Goal: Use online tool/utility: Use online tool/utility

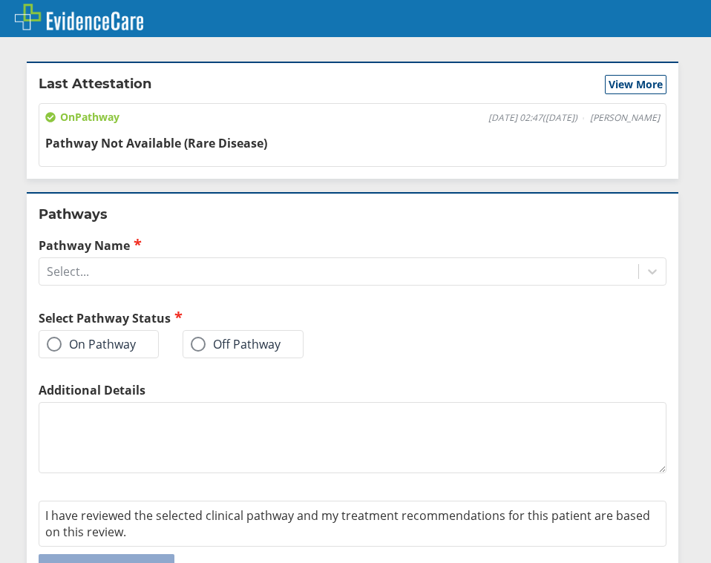
scroll to position [101, 0]
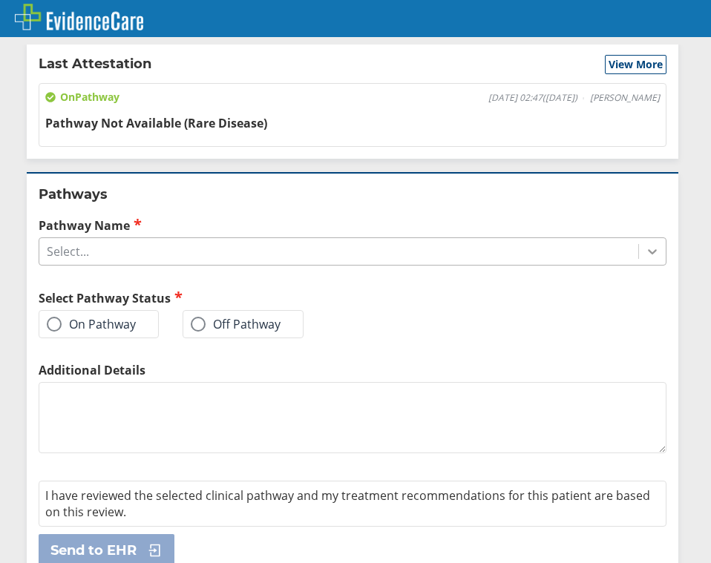
click at [645, 244] on icon at bounding box center [652, 251] width 15 height 15
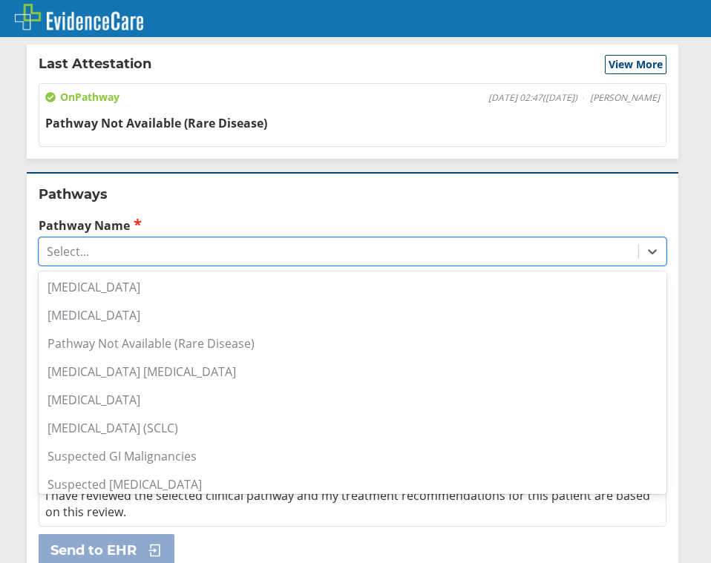
scroll to position [1028, 0]
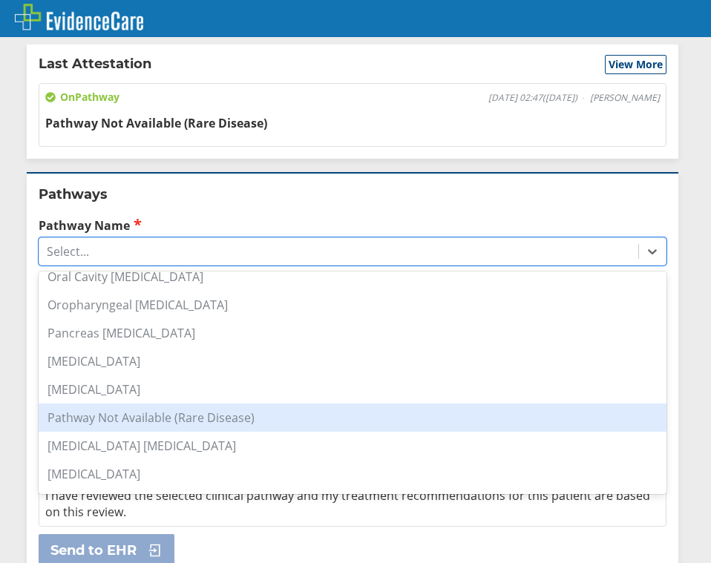
click at [114, 404] on div "Pathway Not Available (Rare Disease)" at bounding box center [353, 418] width 628 height 28
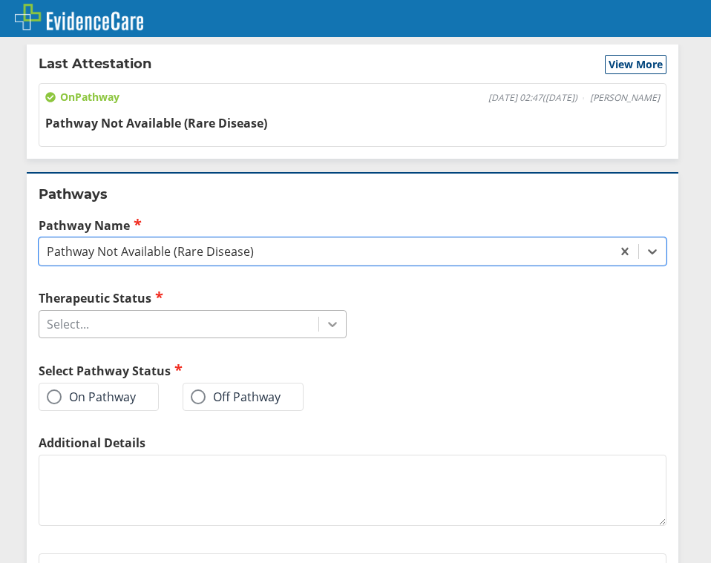
click at [328, 317] on icon at bounding box center [332, 324] width 15 height 15
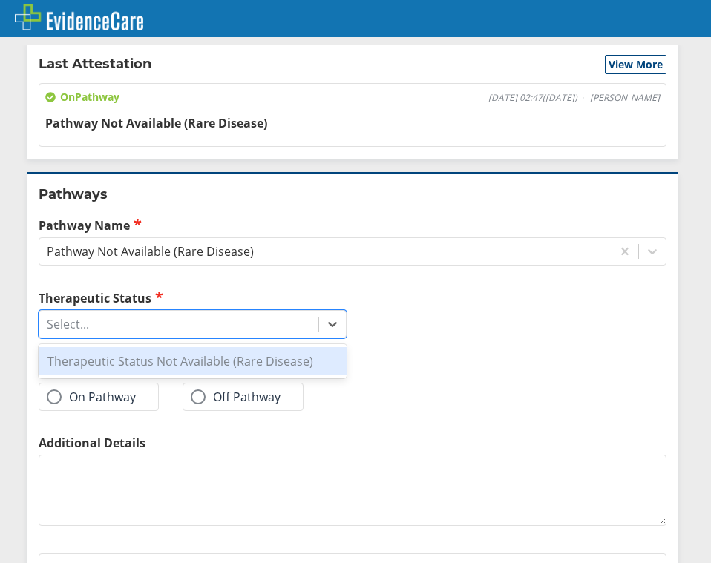
click at [246, 347] on div "Therapeutic Status Not Available (Rare Disease)" at bounding box center [193, 361] width 308 height 28
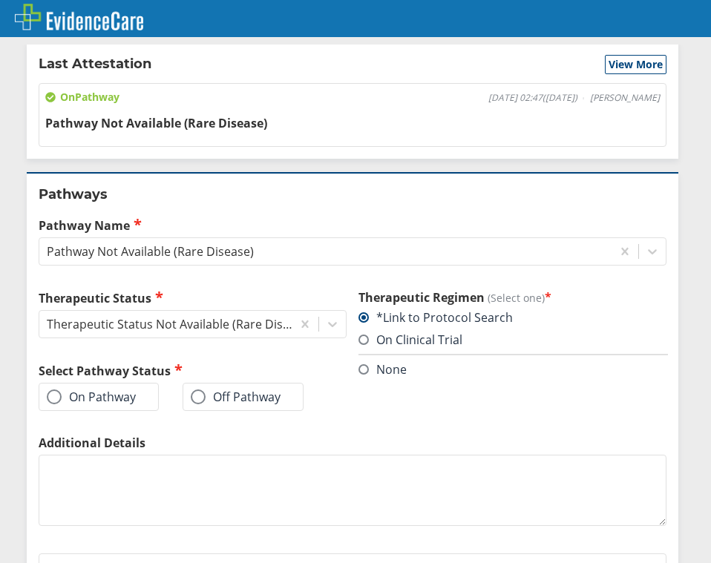
click at [62, 390] on label "On Pathway" at bounding box center [91, 397] width 89 height 15
click at [0, 0] on input "On Pathway" at bounding box center [0, 0] width 0 height 0
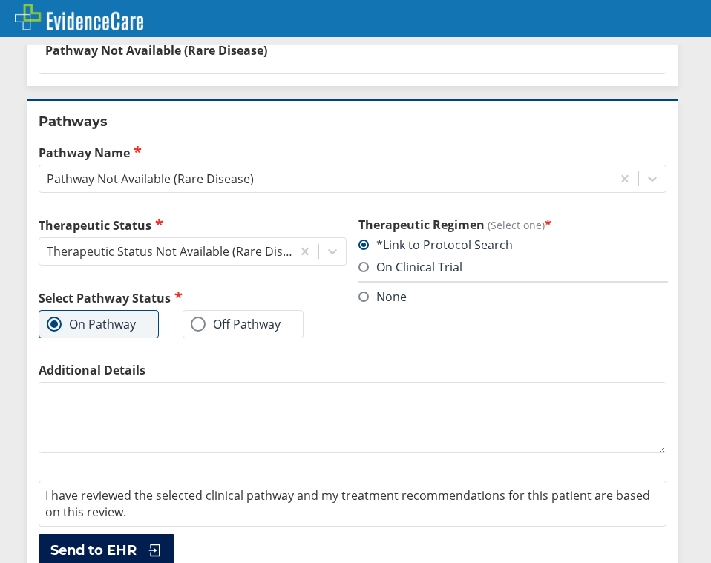
click at [138, 535] on button "Send to EHR" at bounding box center [107, 551] width 136 height 33
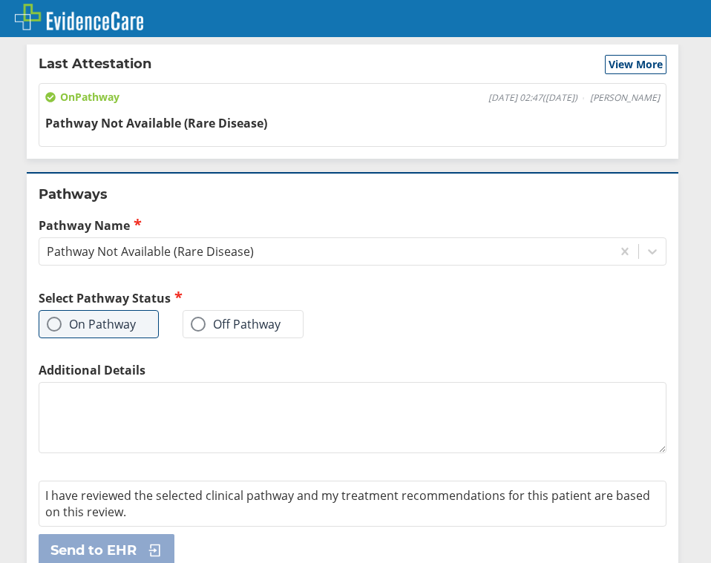
scroll to position [0, 0]
